Goal: Task Accomplishment & Management: Use online tool/utility

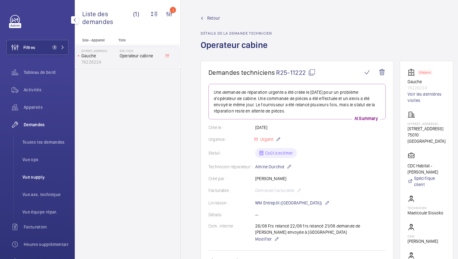
click at [41, 180] on li "Vue supply" at bounding box center [42, 176] width 51 height 15
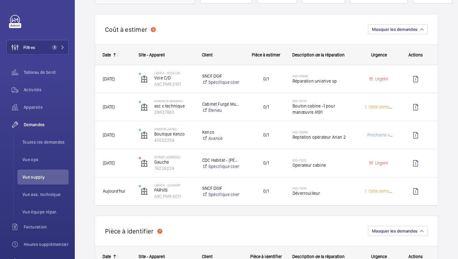
scroll to position [62, 0]
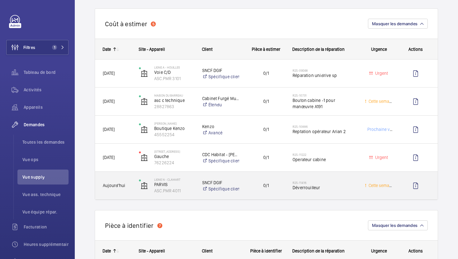
click at [283, 195] on div "0/1" at bounding box center [262, 186] width 45 height 20
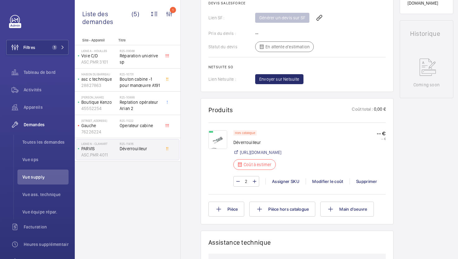
scroll to position [279, 0]
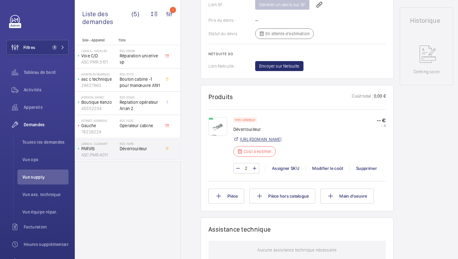
click at [281, 142] on link "[URL][DOMAIN_NAME]" at bounding box center [260, 139] width 41 height 6
click at [325, 171] on div "Modifier le coût" at bounding box center [327, 168] width 44 height 6
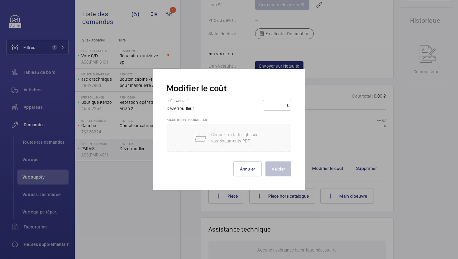
click at [276, 103] on input "number" at bounding box center [276, 105] width 22 height 10
type input "48"
click at [274, 167] on button "Valider" at bounding box center [278, 168] width 26 height 15
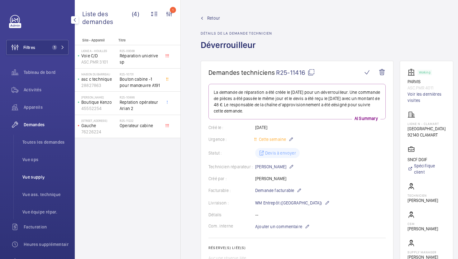
click at [34, 181] on li "Vue supply" at bounding box center [42, 176] width 51 height 15
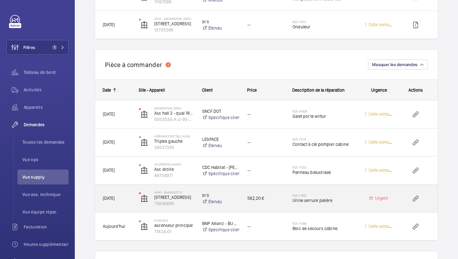
scroll to position [800, 0]
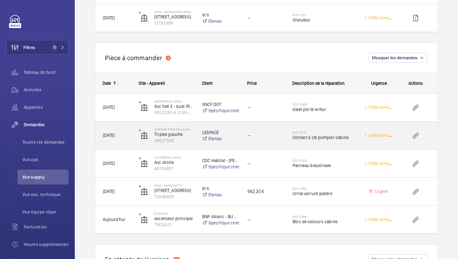
click at [354, 146] on div "R25-11178 Contact à clé pompier cabine" at bounding box center [321, 135] width 72 height 28
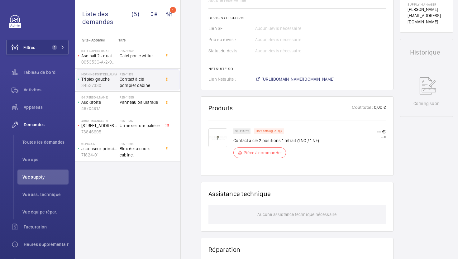
scroll to position [258, 0]
click at [149, 106] on div "R25-11255 Panneau balustrade" at bounding box center [140, 104] width 41 height 18
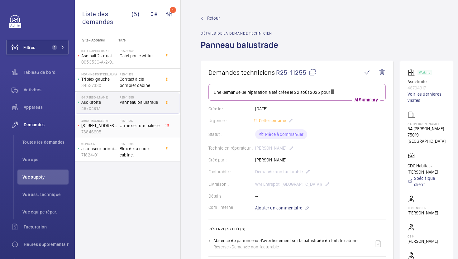
click at [152, 132] on div "R25-11262 Urine serrure palière" at bounding box center [140, 128] width 41 height 18
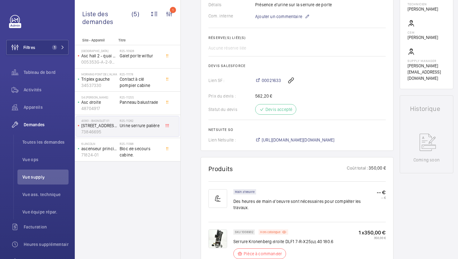
scroll to position [187, 0]
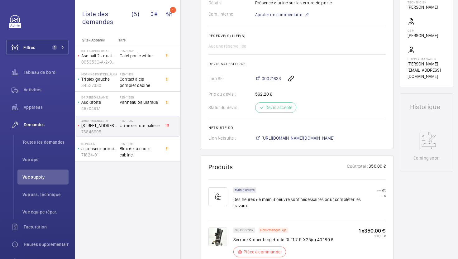
click at [334, 138] on span "[URL][DOMAIN_NAME][DOMAIN_NAME]" at bounding box center [298, 138] width 73 height 6
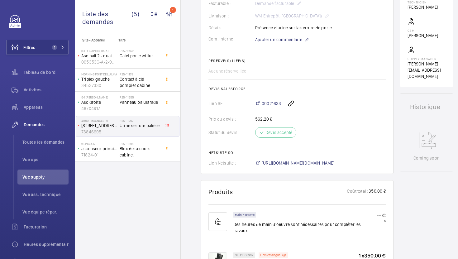
scroll to position [212, 0]
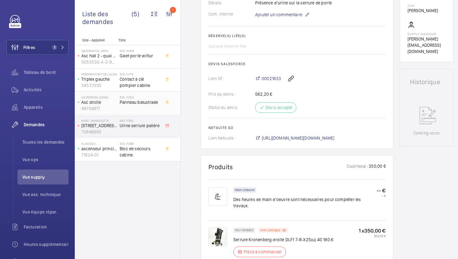
click at [146, 99] on span "Panneau balustrade" at bounding box center [140, 102] width 41 height 6
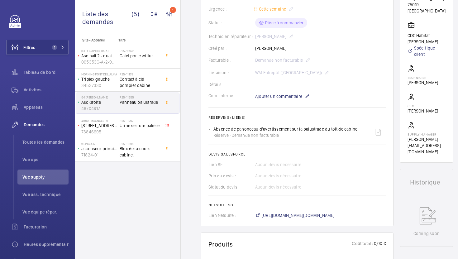
scroll to position [206, 0]
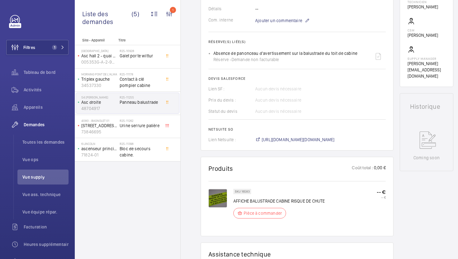
click at [247, 191] on p "SKU 16583" at bounding box center [242, 191] width 15 height 2
copy p "16583"
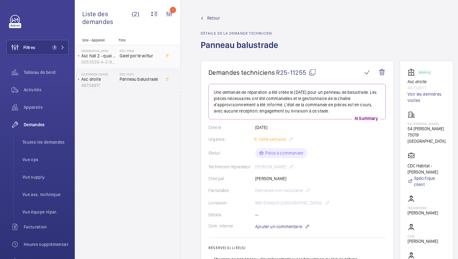
click at [147, 59] on div "R25-10928 Galet porte wittur" at bounding box center [140, 58] width 41 height 18
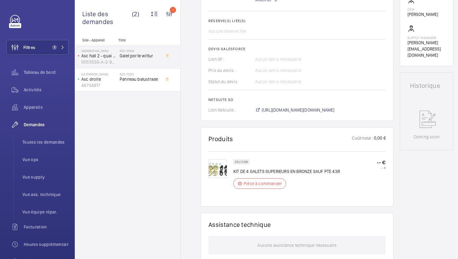
scroll to position [239, 0]
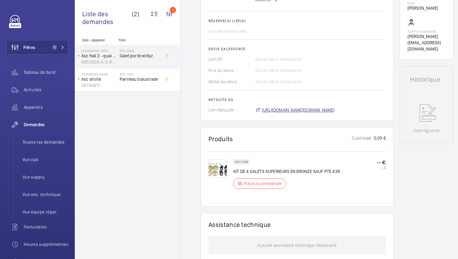
click at [322, 108] on span "https://6461500.app.netsuite.com/app/accounting/transactions/salesord.nl?id=295…" at bounding box center [298, 110] width 73 height 6
click at [246, 163] on p "SKU 5198" at bounding box center [241, 162] width 13 height 2
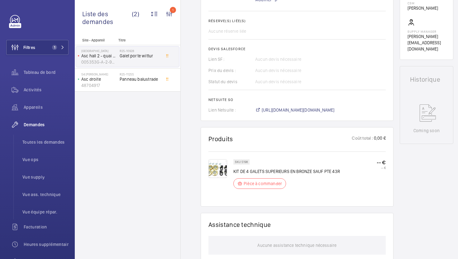
click at [246, 163] on p "SKU 5198" at bounding box center [241, 162] width 13 height 2
copy p "5198"
click at [37, 175] on span "Vue supply" at bounding box center [45, 177] width 46 height 6
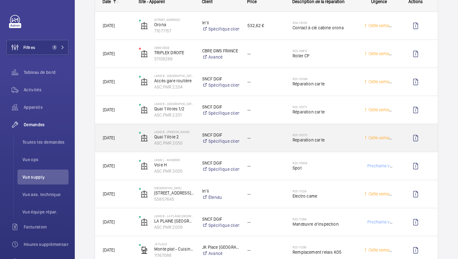
scroll to position [538, 0]
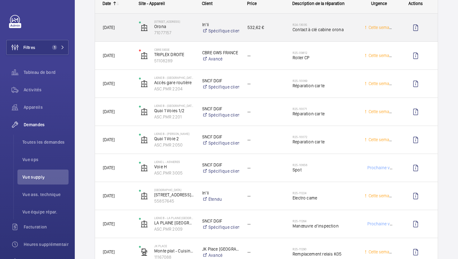
click at [321, 37] on div "R24-13035 Contact à clé cabine orona" at bounding box center [321, 28] width 72 height 28
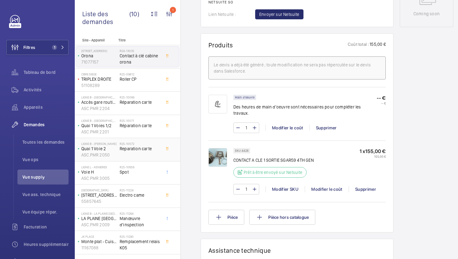
scroll to position [18, 0]
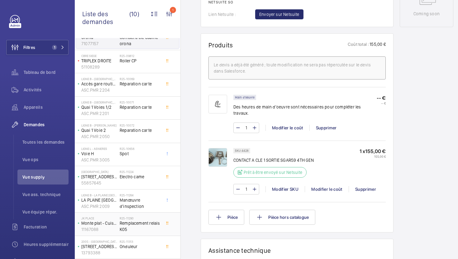
click at [158, 231] on span "Remplacement relais K05" at bounding box center [140, 226] width 41 height 12
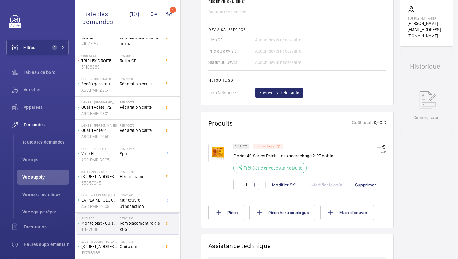
scroll to position [248, 0]
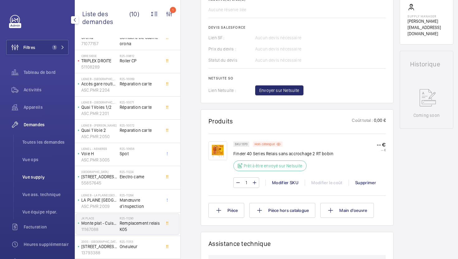
click at [38, 177] on span "Vue supply" at bounding box center [45, 177] width 46 height 6
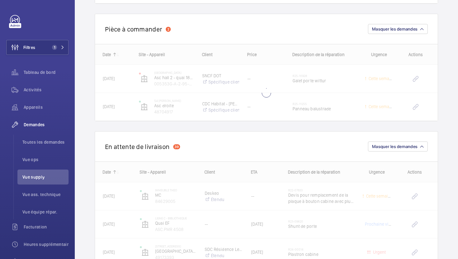
scroll to position [811, 0]
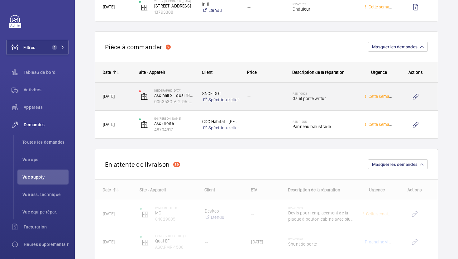
click at [271, 105] on div "--" at bounding box center [262, 97] width 45 height 20
